Goal: Information Seeking & Learning: Learn about a topic

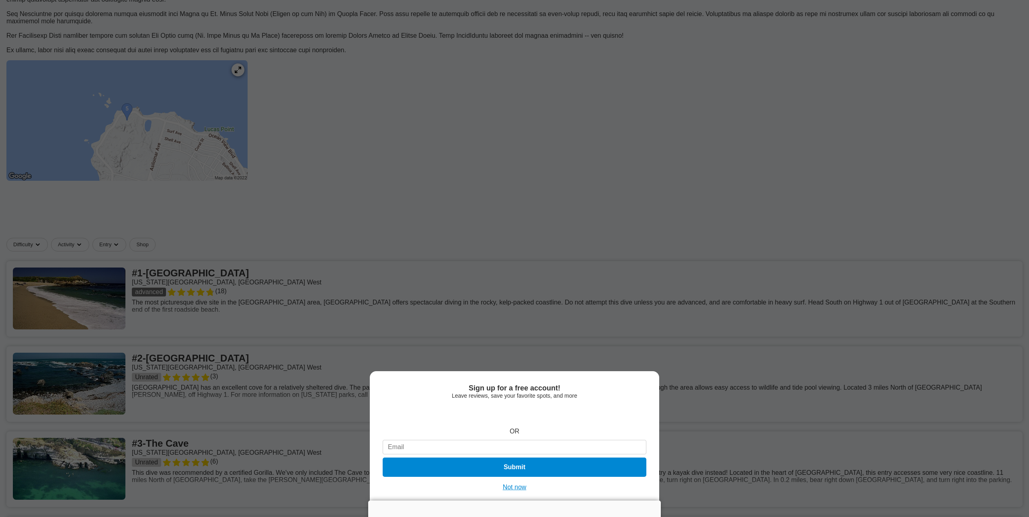
scroll to position [193, 0]
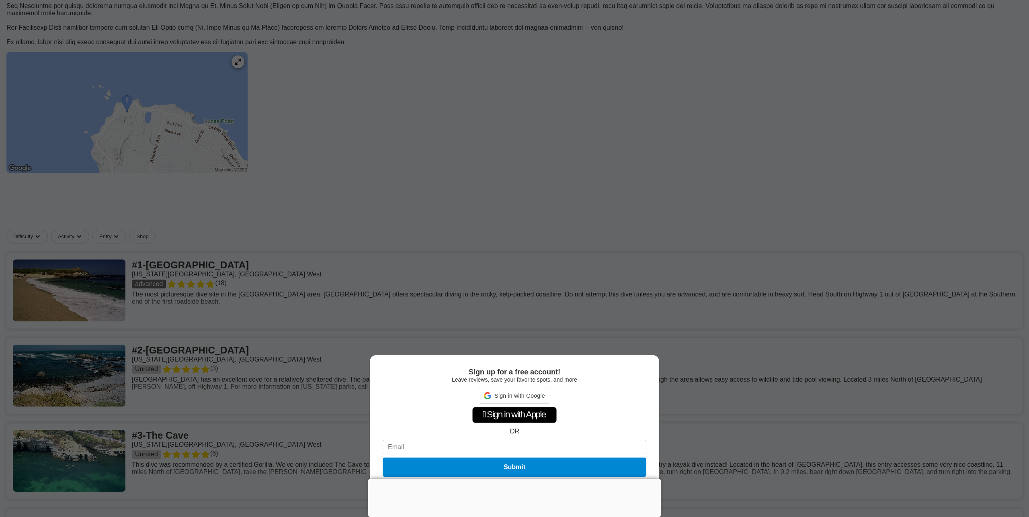
click at [664, 332] on div "Sign up for a free account! Leave reviews, save your favorite spots, and more S…" at bounding box center [514, 258] width 1029 height 517
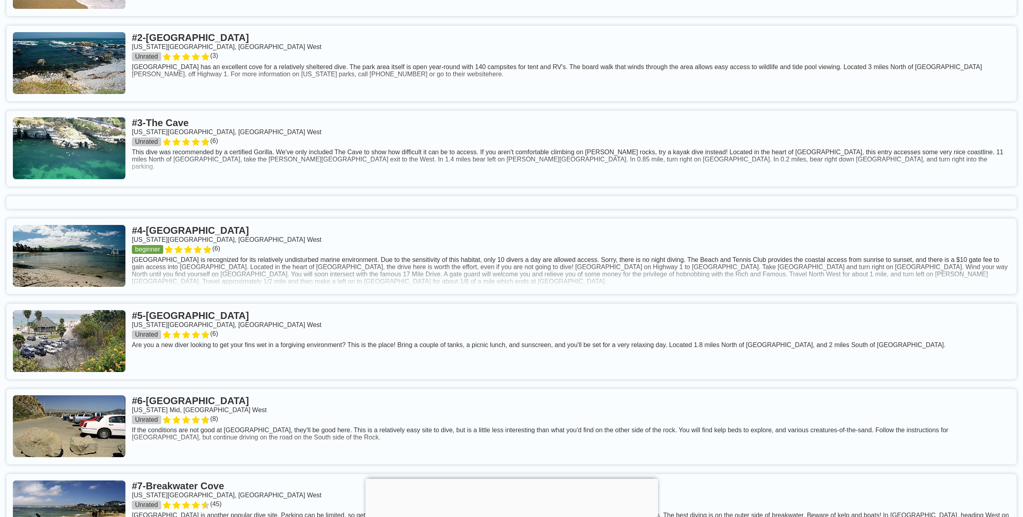
scroll to position [482, 0]
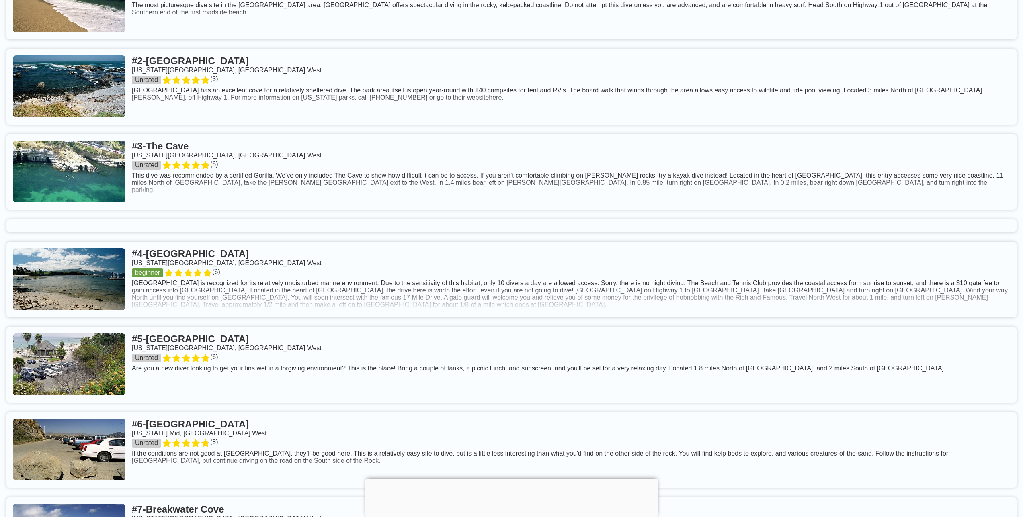
click at [260, 262] on link at bounding box center [511, 280] width 1010 height 76
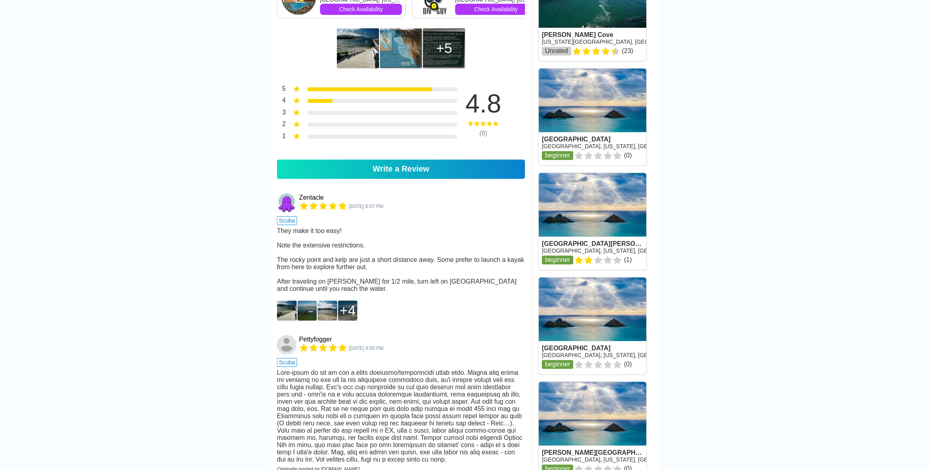
scroll to position [559, 0]
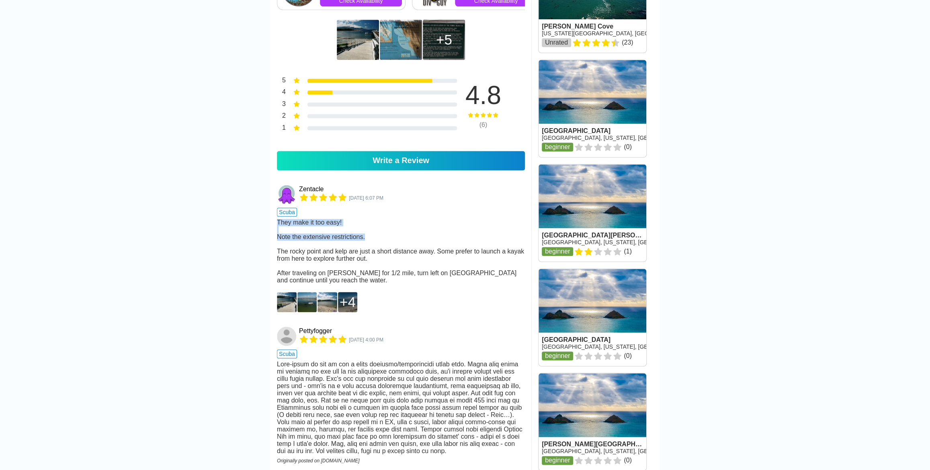
drag, startPoint x: 383, startPoint y: 229, endPoint x: 357, endPoint y: 212, distance: 31.3
click at [357, 219] on div "They make it too easy! Note the extensive restrictions. The rocky point and kel…" at bounding box center [401, 251] width 248 height 65
drag, startPoint x: 374, startPoint y: 250, endPoint x: 389, endPoint y: 209, distance: 44.0
click at [389, 209] on div "Zentacle Sep 20, 2021, 6:07 PM scuba They make it too easy! Note the extensive …" at bounding box center [401, 236] width 248 height 102
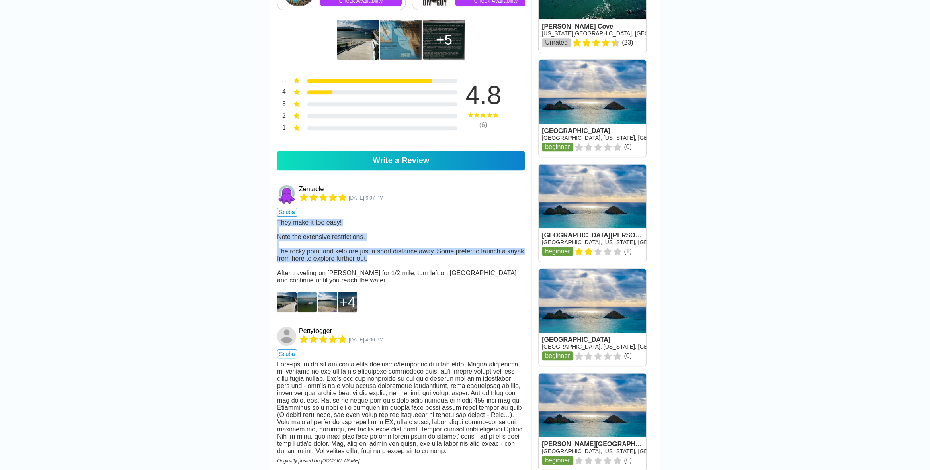
click at [379, 246] on div "They make it too easy! Note the extensive restrictions. The rocky point and kel…" at bounding box center [401, 251] width 248 height 65
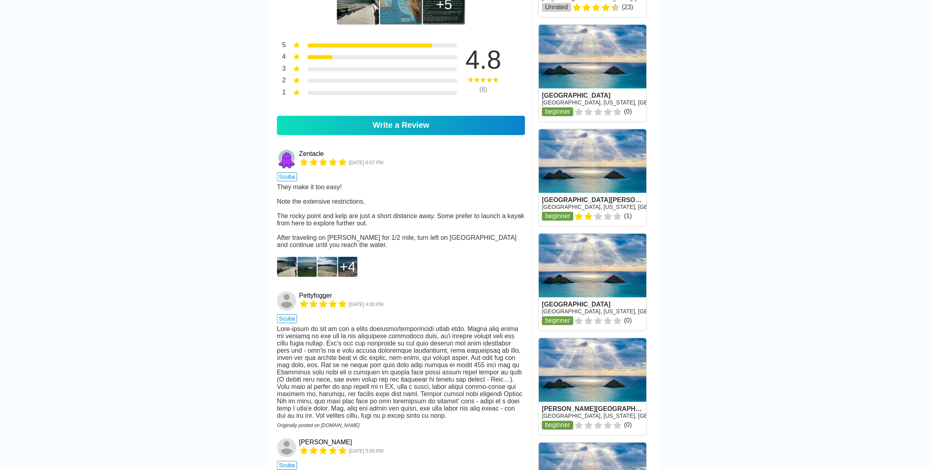
scroll to position [602, 0]
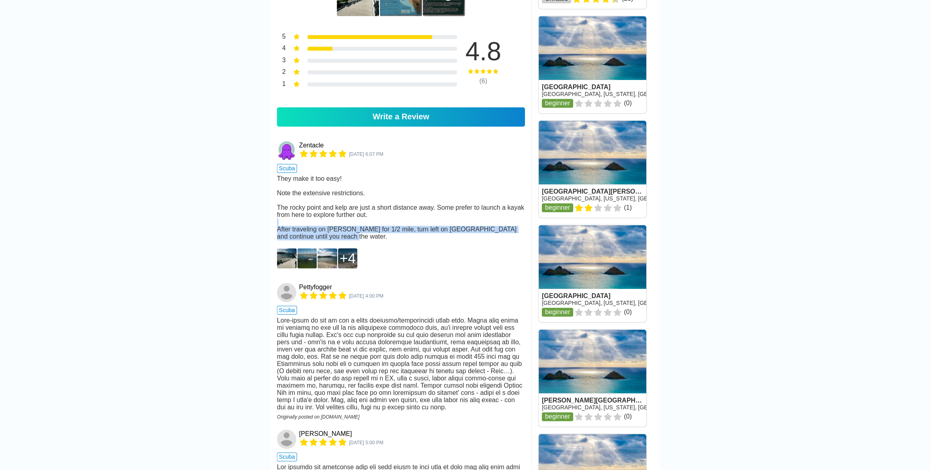
drag, startPoint x: 377, startPoint y: 226, endPoint x: 375, endPoint y: 212, distance: 14.6
click at [375, 212] on div "They make it too easy! Note the extensive restrictions. The rocky point and kel…" at bounding box center [401, 207] width 248 height 65
click at [287, 248] on img at bounding box center [287, 258] width 20 height 20
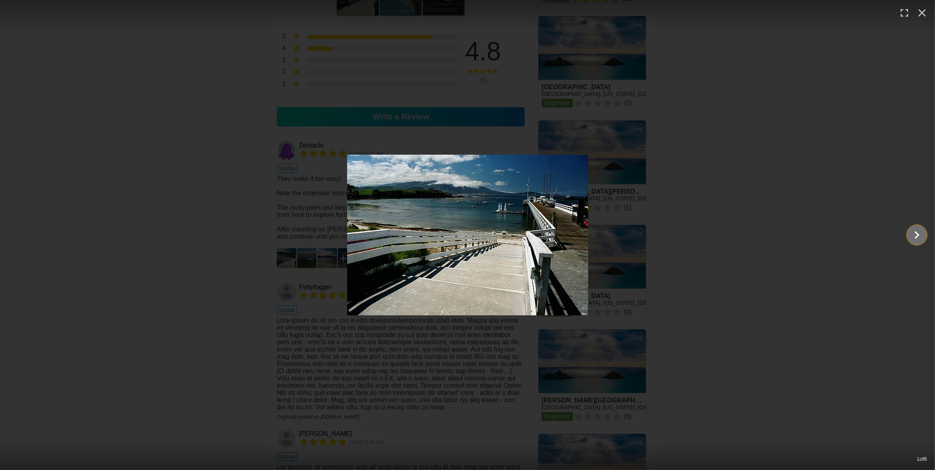
click at [919, 234] on icon "Show slide 2 of 8" at bounding box center [917, 234] width 15 height 19
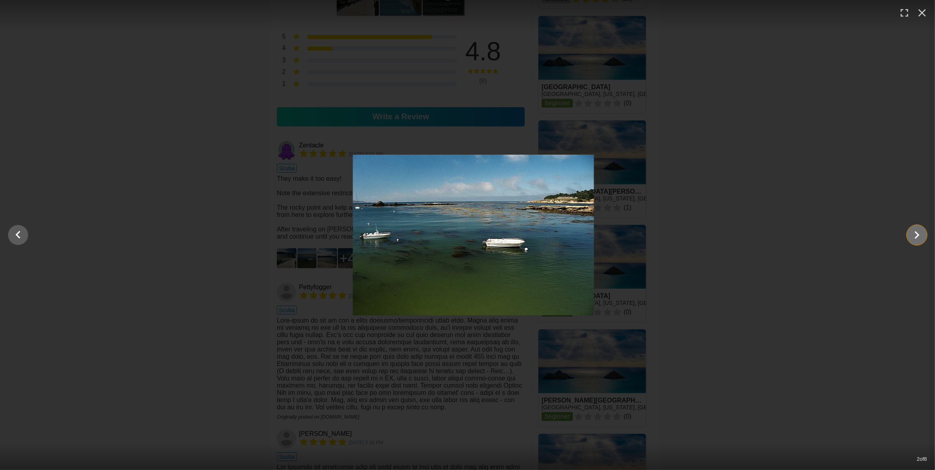
click at [919, 233] on icon "Show slide 3 of 8" at bounding box center [917, 234] width 15 height 19
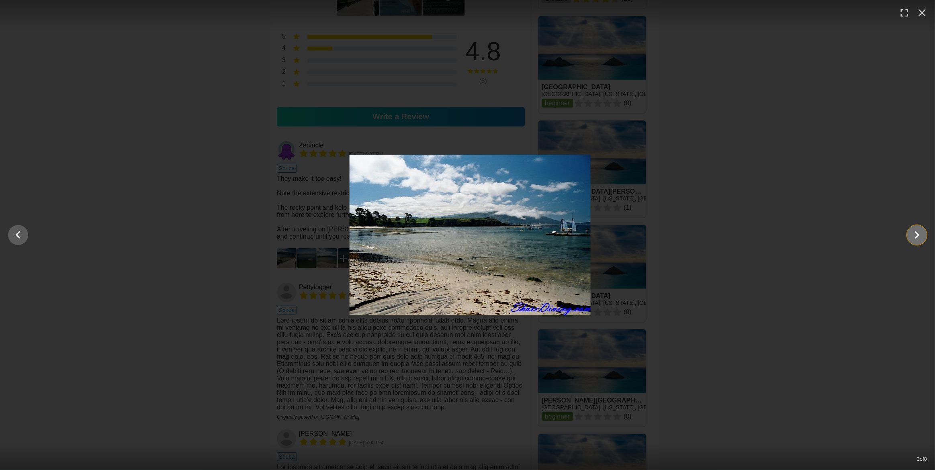
click at [919, 233] on icon "Show slide 4 of 8" at bounding box center [917, 234] width 15 height 19
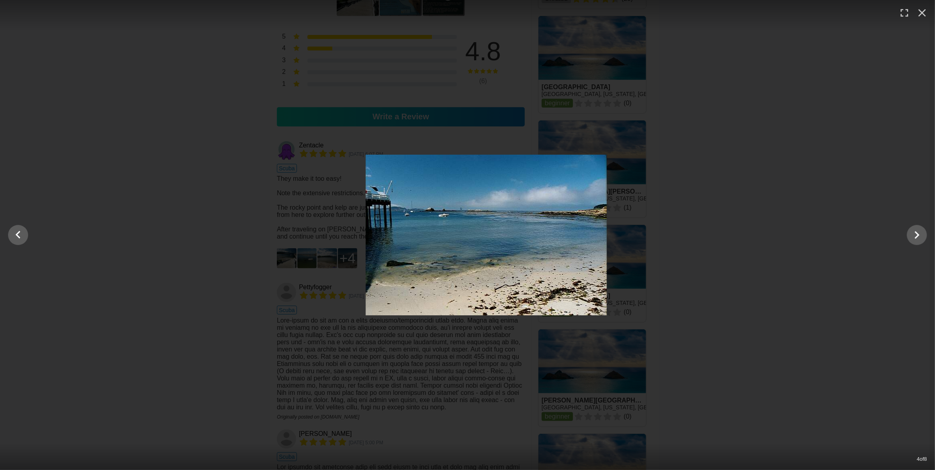
click at [772, 293] on div at bounding box center [485, 235] width 935 height 161
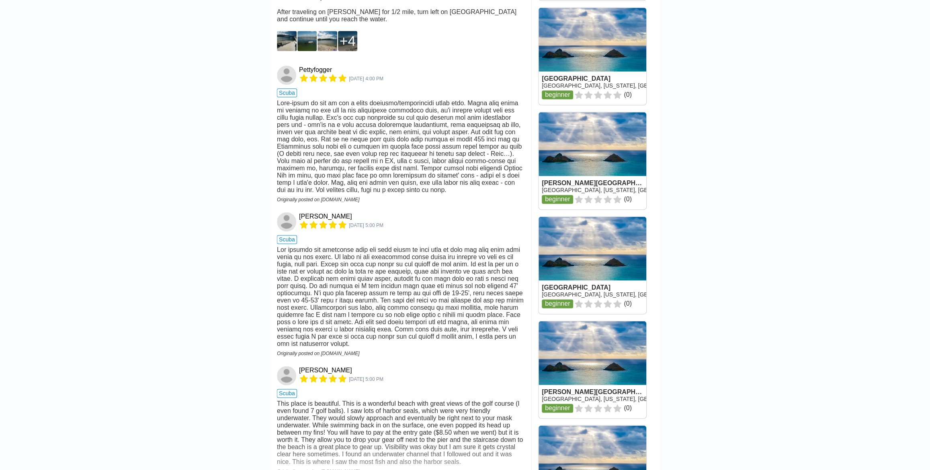
scroll to position [822, 0]
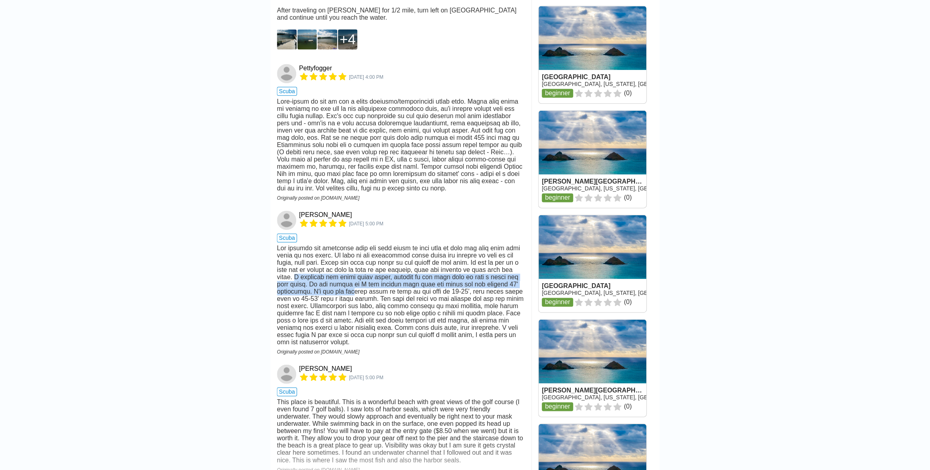
drag, startPoint x: 294, startPoint y: 259, endPoint x: 351, endPoint y: 275, distance: 59.3
click at [351, 275] on div at bounding box center [401, 295] width 248 height 101
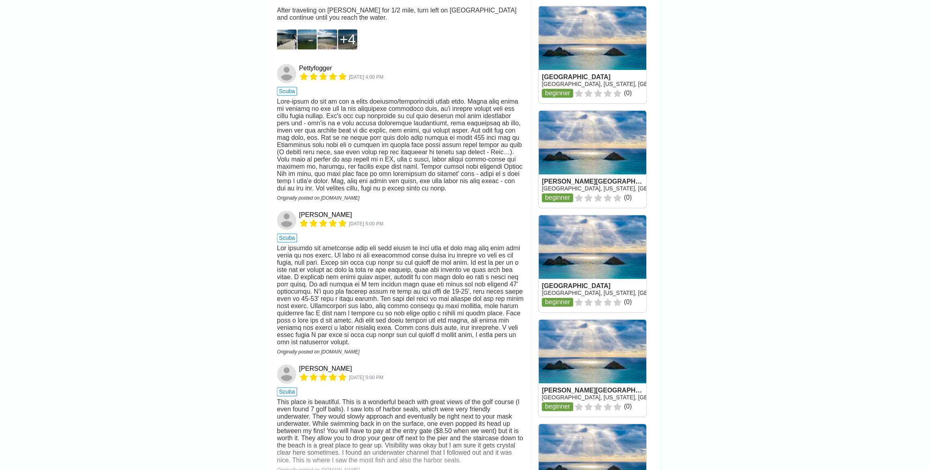
click at [369, 274] on div at bounding box center [401, 295] width 248 height 101
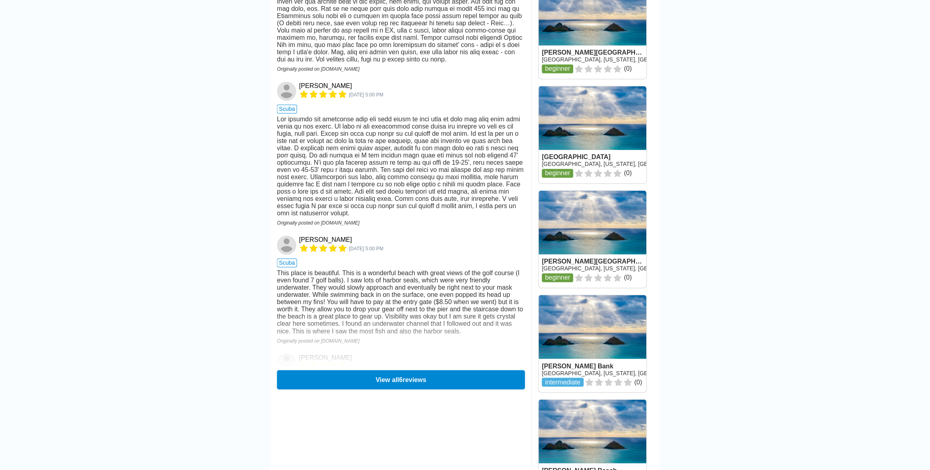
scroll to position [953, 0]
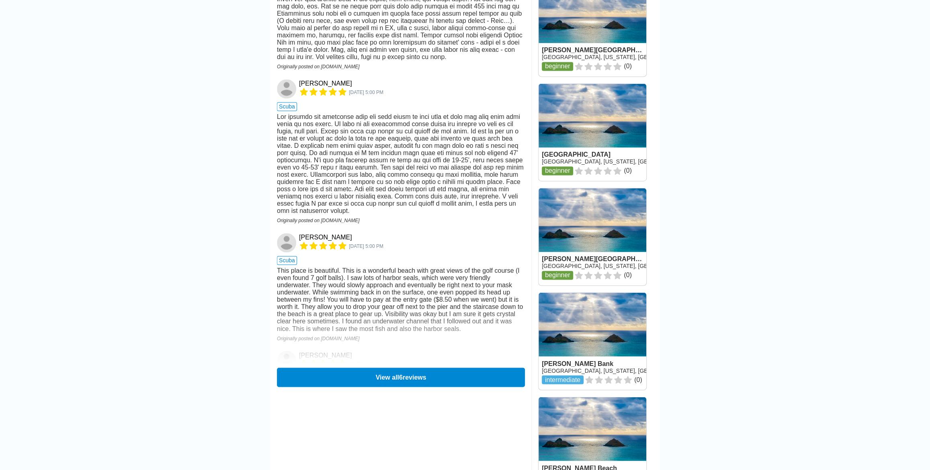
drag, startPoint x: 302, startPoint y: 148, endPoint x: 255, endPoint y: 170, distance: 51.8
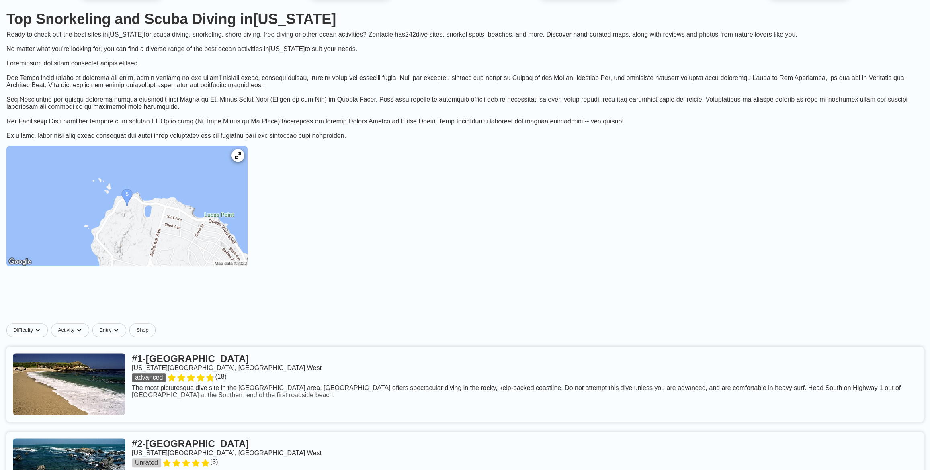
scroll to position [131, 0]
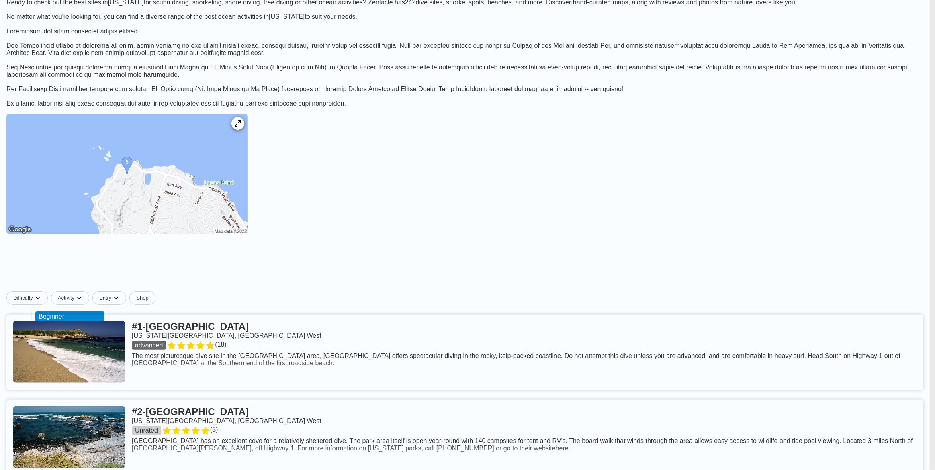
click at [64, 313] on div "Beginner" at bounding box center [69, 316] width 69 height 10
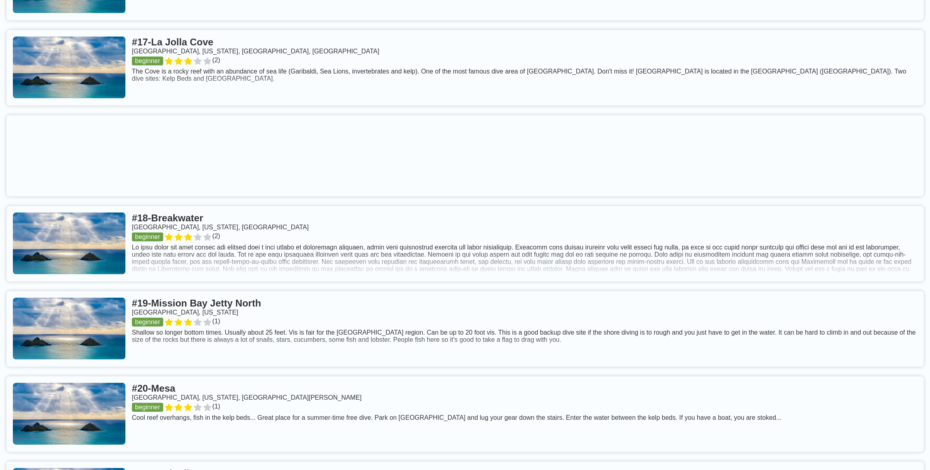
scroll to position [1841, 0]
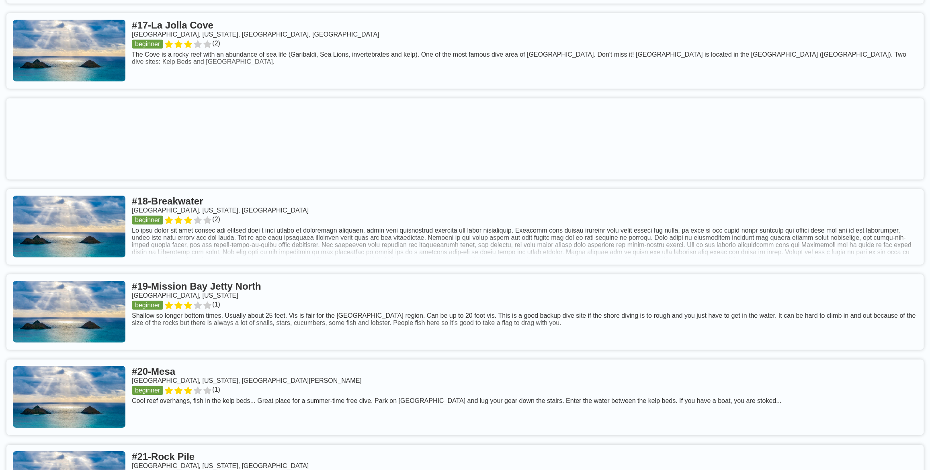
click at [266, 225] on link at bounding box center [464, 227] width 917 height 76
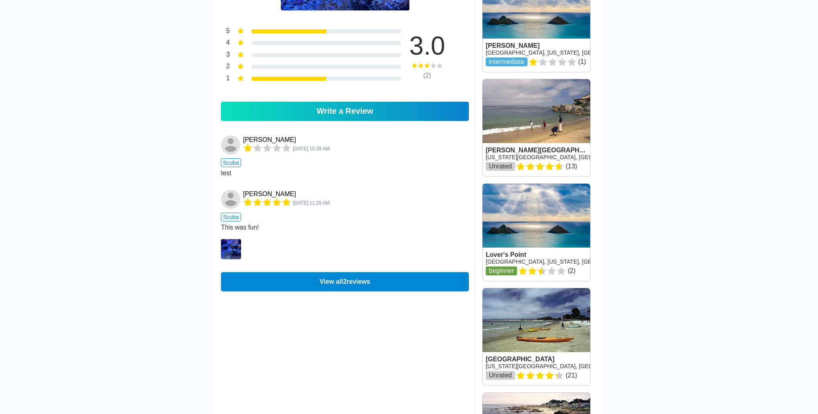
scroll to position [749, 0]
click at [236, 247] on img at bounding box center [231, 249] width 20 height 20
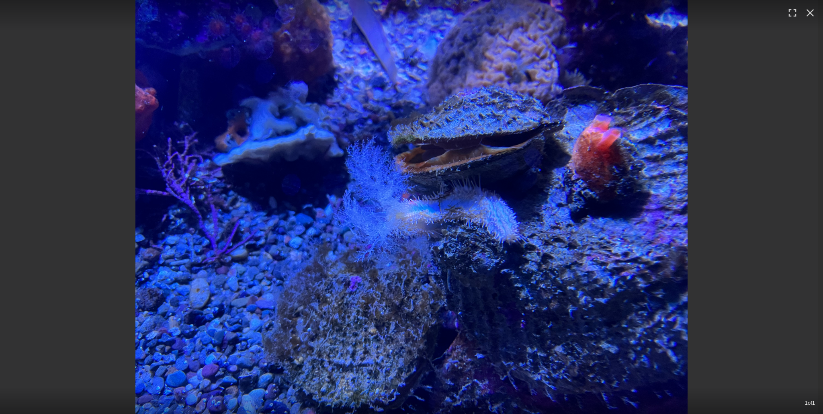
click at [41, 177] on div "1 of 1" at bounding box center [411, 207] width 823 height 414
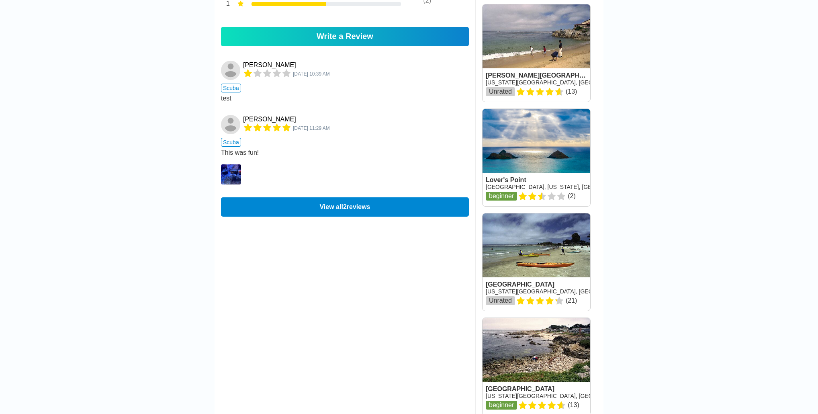
scroll to position [826, 0]
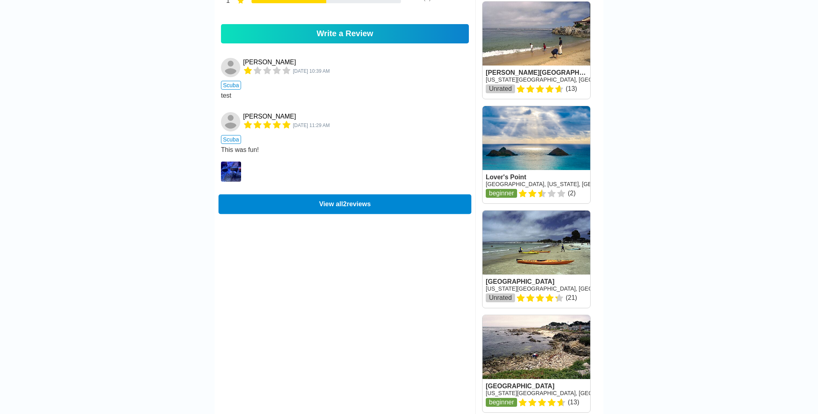
click at [348, 212] on button "View all 2 reviews" at bounding box center [345, 204] width 253 height 20
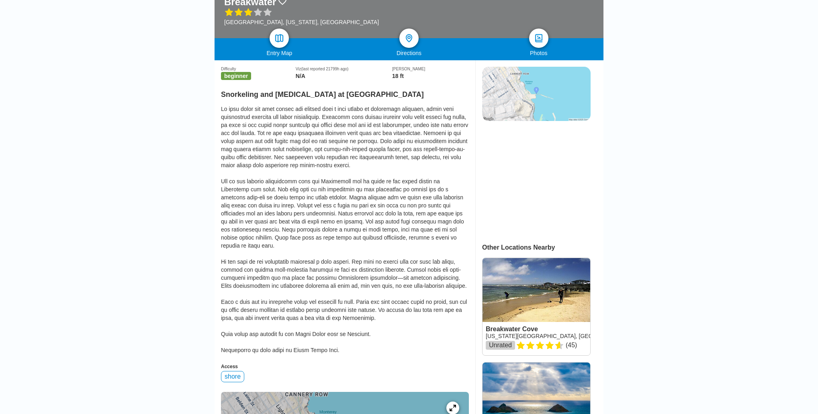
scroll to position [16, 0]
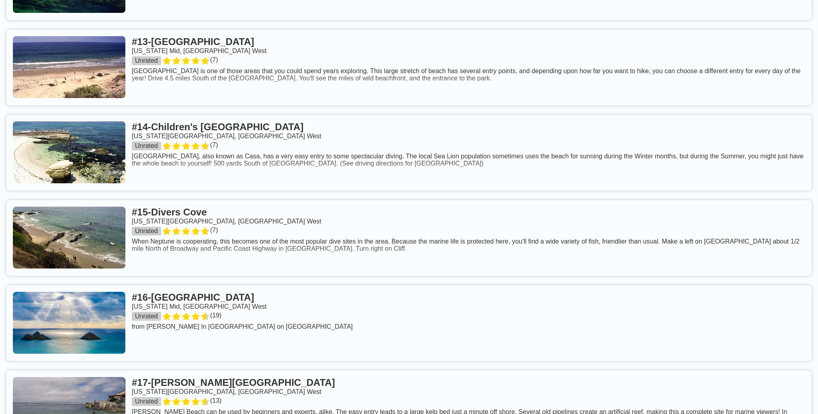
scroll to position [1206, 0]
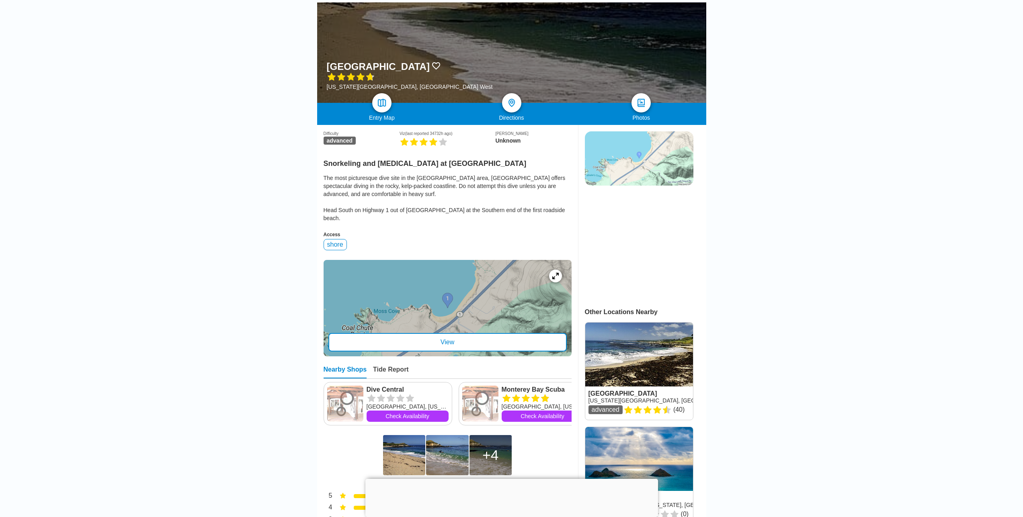
scroll to position [96, 0]
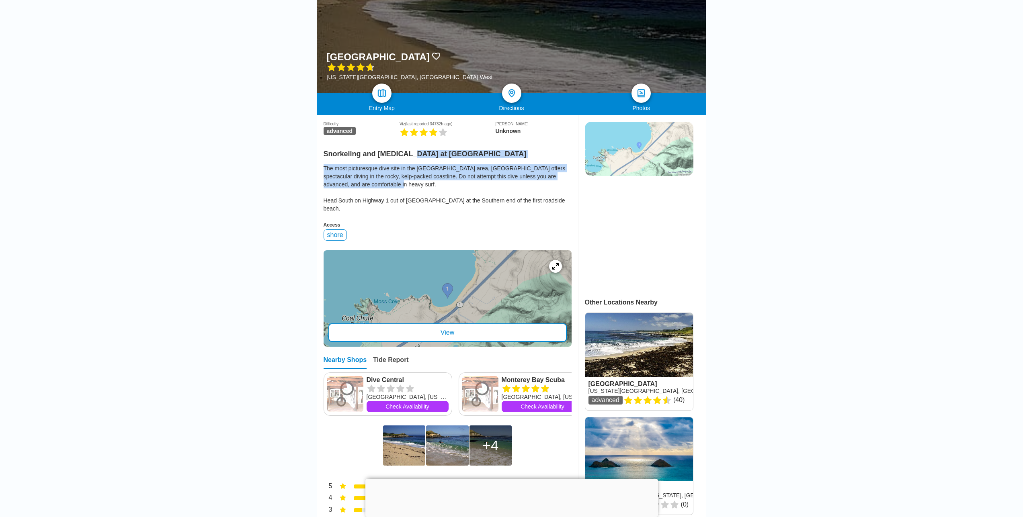
drag, startPoint x: 435, startPoint y: 180, endPoint x: 399, endPoint y: 155, distance: 44.2
click at [406, 155] on div "Difficulty advanced Viz (last reported 34732h ago) Max Depth Unknown Snorkeling…" at bounding box center [448, 265] width 248 height 301
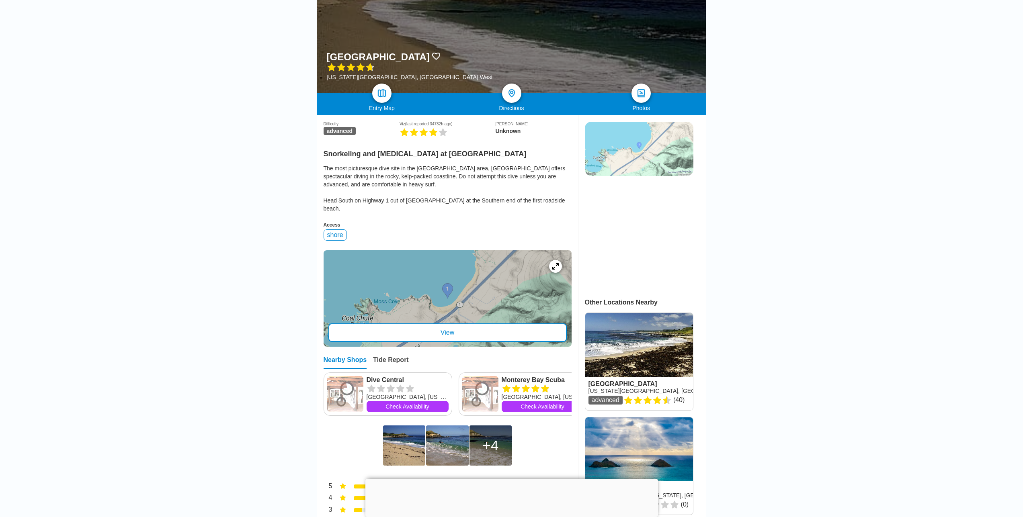
click at [399, 154] on h2 "Snorkeling and [MEDICAL_DATA] at [GEOGRAPHIC_DATA]" at bounding box center [448, 151] width 248 height 13
drag, startPoint x: 403, startPoint y: 186, endPoint x: 389, endPoint y: 185, distance: 13.3
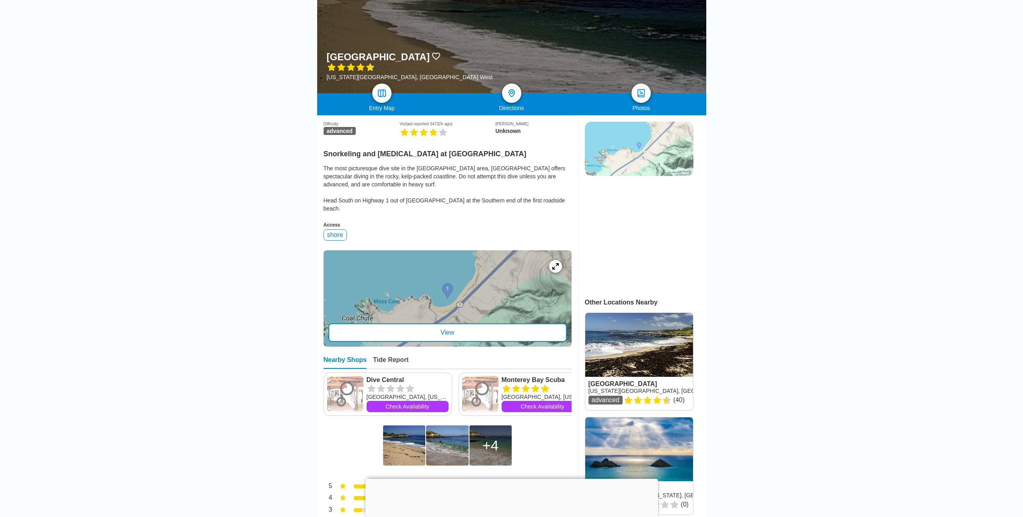
click at [389, 185] on div "The most picturesque dive site in the [GEOGRAPHIC_DATA] area, [GEOGRAPHIC_DATA]…" at bounding box center [448, 188] width 248 height 48
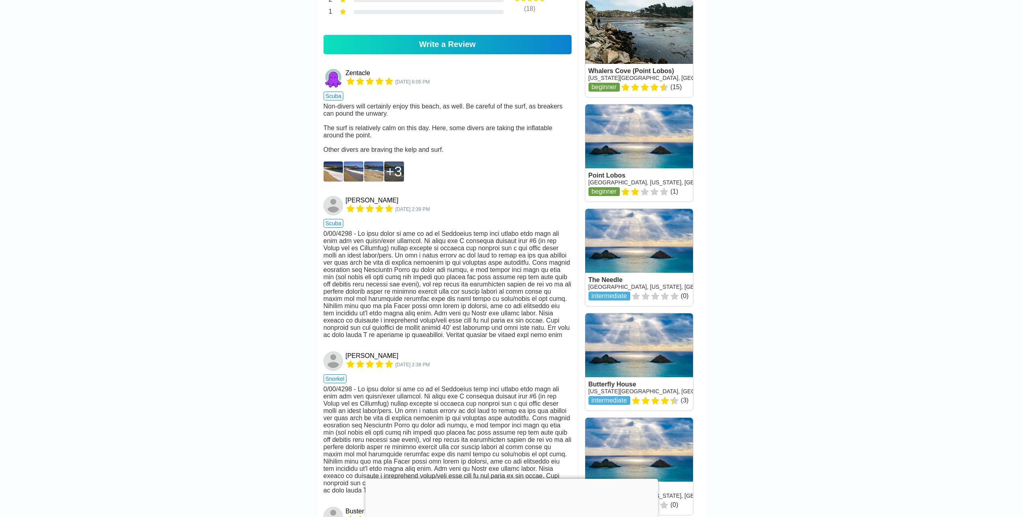
scroll to position [675, 0]
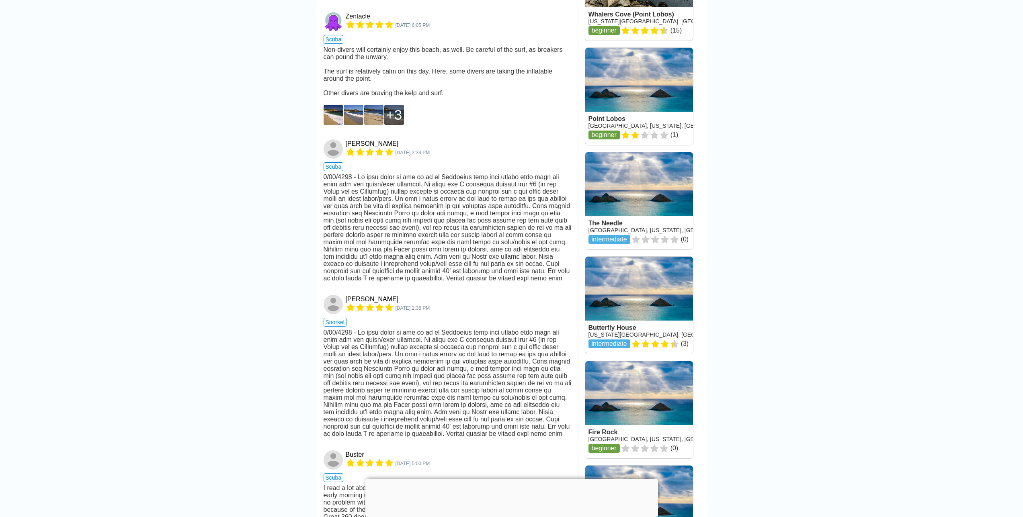
click at [404, 174] on div at bounding box center [448, 228] width 248 height 109
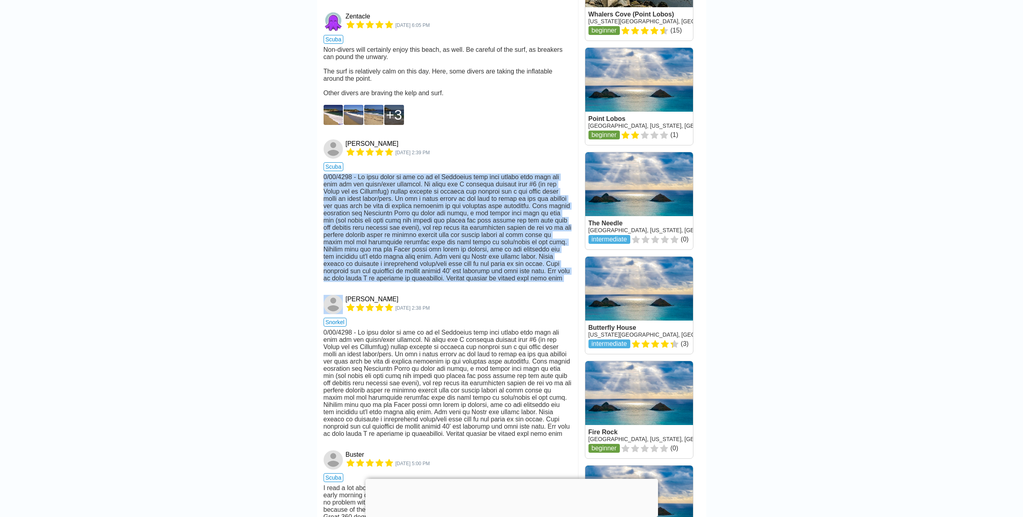
click at [404, 174] on div at bounding box center [448, 228] width 248 height 109
click at [397, 184] on div at bounding box center [448, 228] width 248 height 109
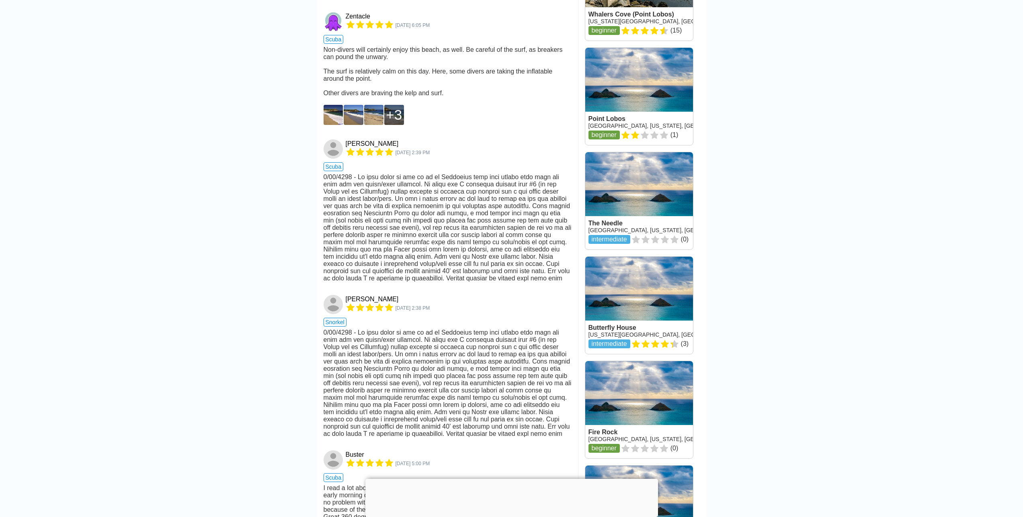
click at [389, 197] on div at bounding box center [448, 228] width 248 height 109
drag, startPoint x: 339, startPoint y: 245, endPoint x: 479, endPoint y: 259, distance: 140.5
click at [479, 259] on div at bounding box center [448, 228] width 248 height 109
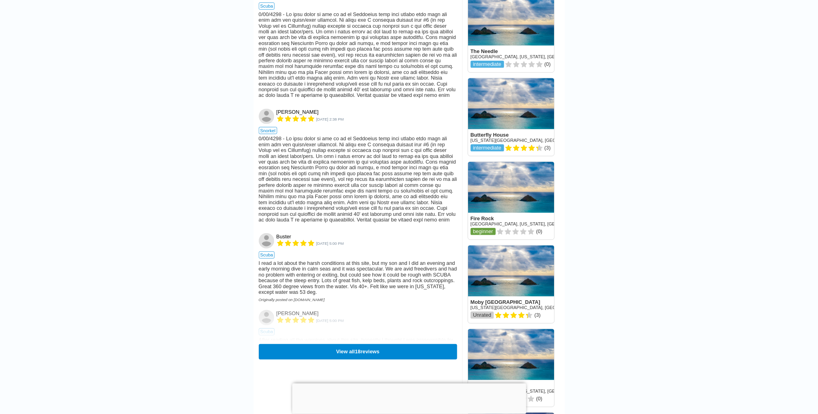
scroll to position [868, 0]
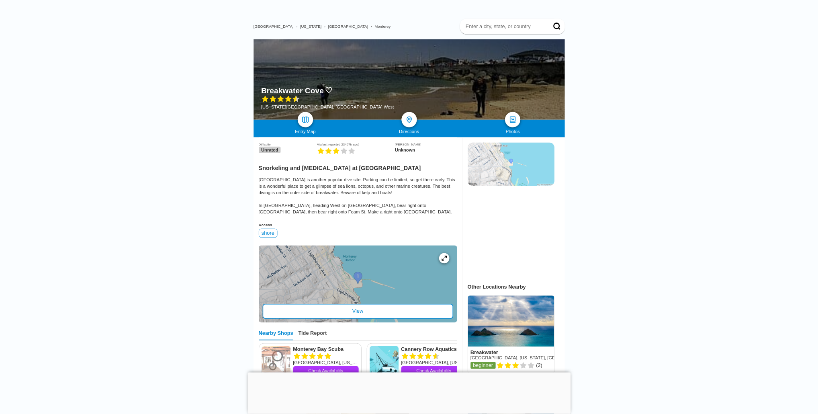
scroll to position [48, 0]
